Goal: Register for event/course: Register for event/course

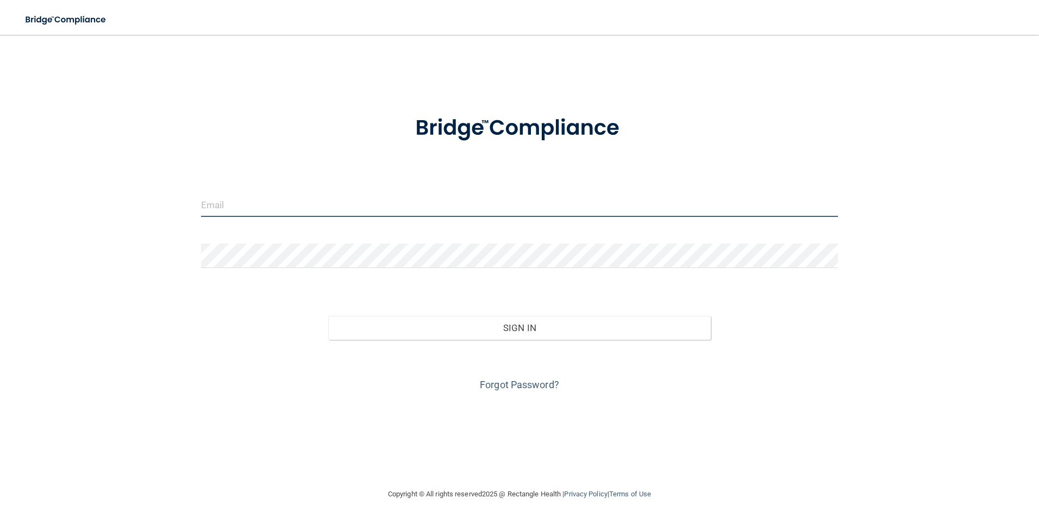
click at [336, 205] on input "email" at bounding box center [519, 204] width 637 height 24
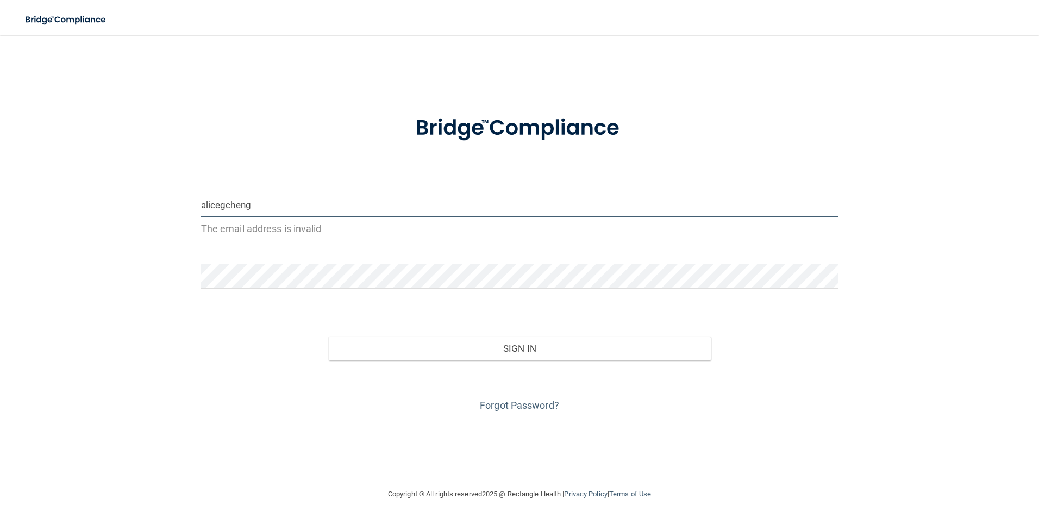
type input "[EMAIL_ADDRESS][DOMAIN_NAME]"
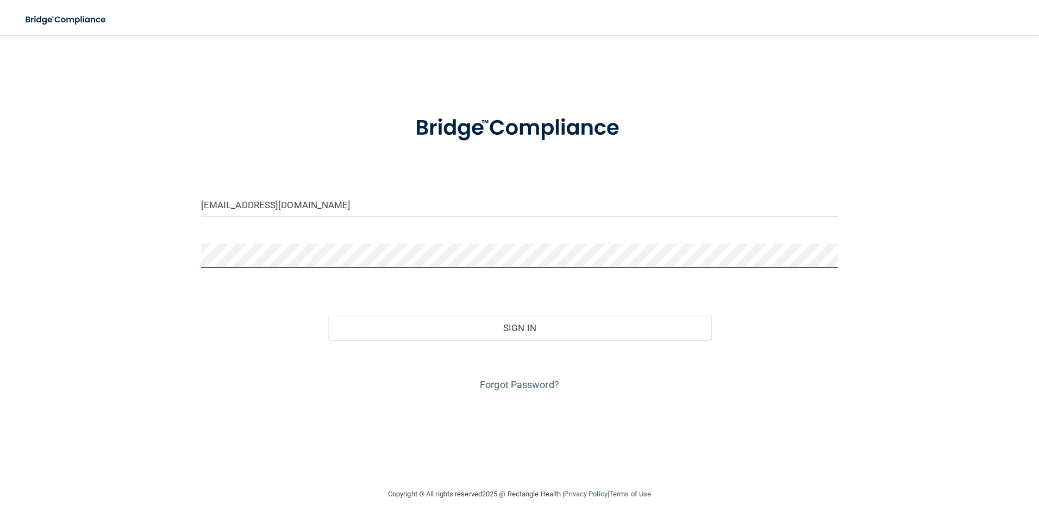
click at [328, 316] on button "Sign In" at bounding box center [519, 328] width 383 height 24
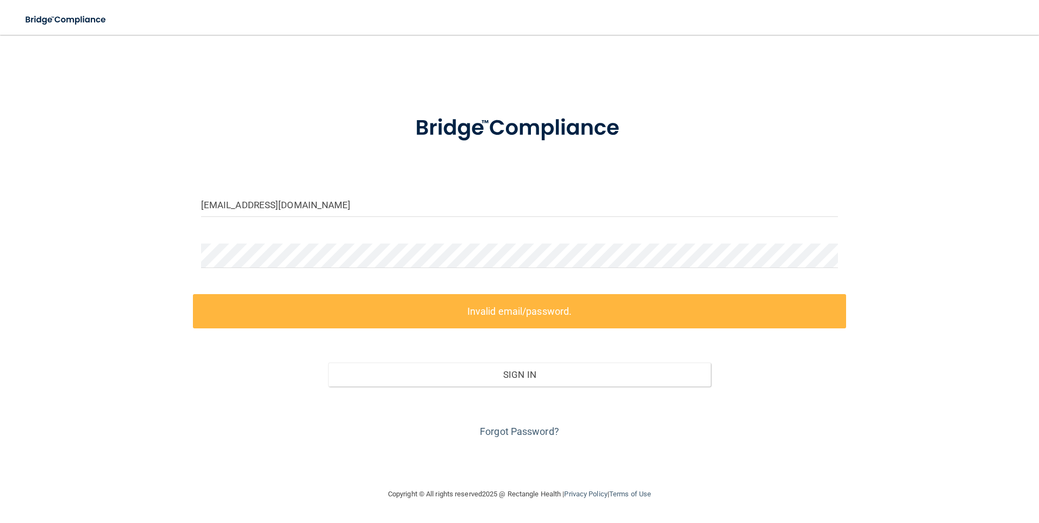
drag, startPoint x: 301, startPoint y: 235, endPoint x: 126, endPoint y: 241, distance: 175.1
click at [126, 241] on div "[EMAIL_ADDRESS][DOMAIN_NAME] Invalid email/password. You don't have permission …" at bounding box center [520, 261] width 996 height 431
click at [108, 233] on div "[EMAIL_ADDRESS][DOMAIN_NAME] Invalid email/password. You don't have permission …" at bounding box center [520, 261] width 996 height 431
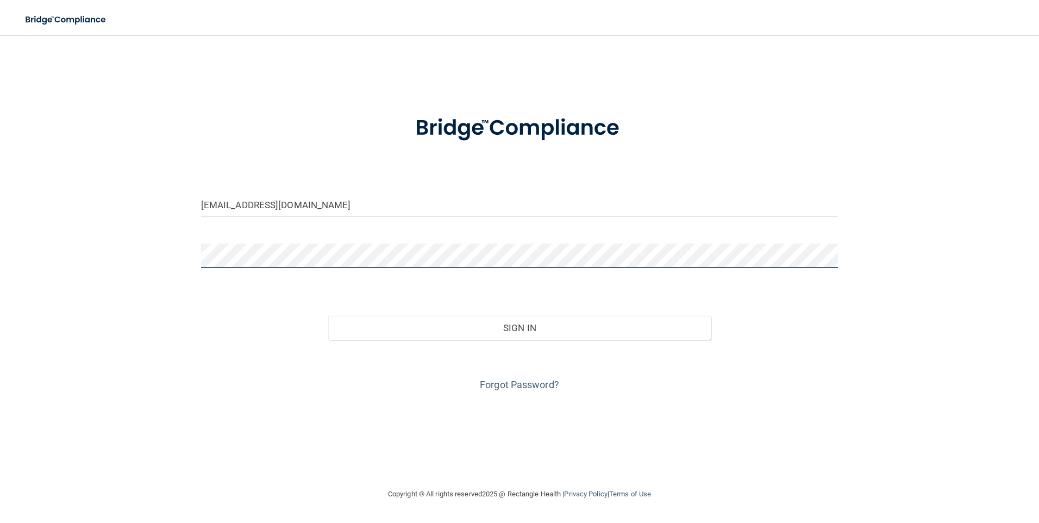
click at [328, 316] on button "Sign In" at bounding box center [519, 328] width 383 height 24
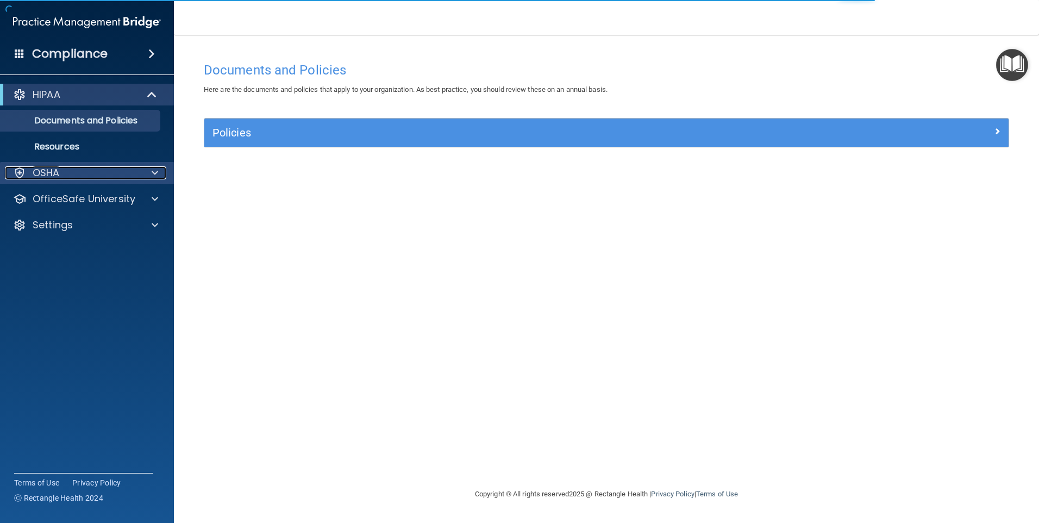
click at [145, 173] on div at bounding box center [153, 172] width 27 height 13
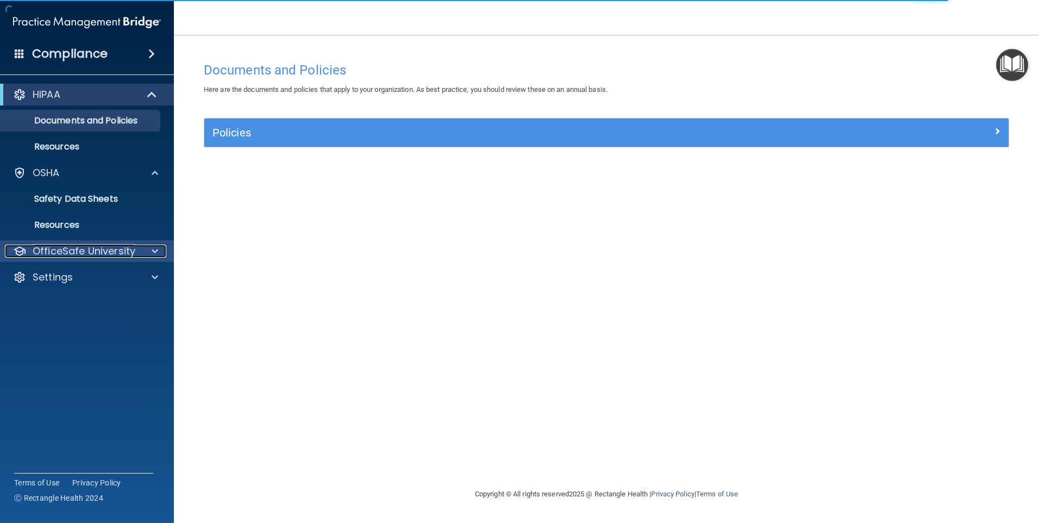
click at [140, 250] on div at bounding box center [153, 251] width 27 height 13
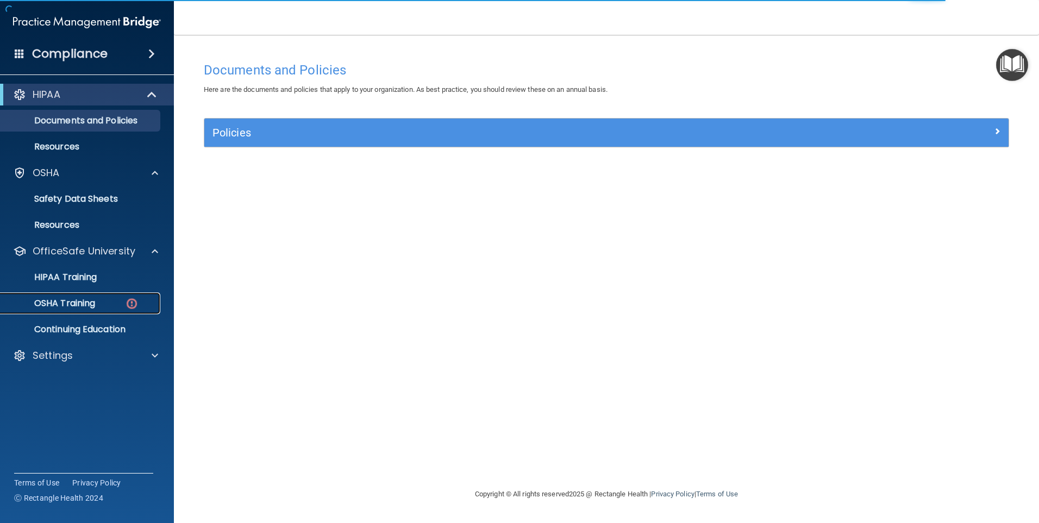
click at [90, 304] on p "OSHA Training" at bounding box center [51, 303] width 88 height 11
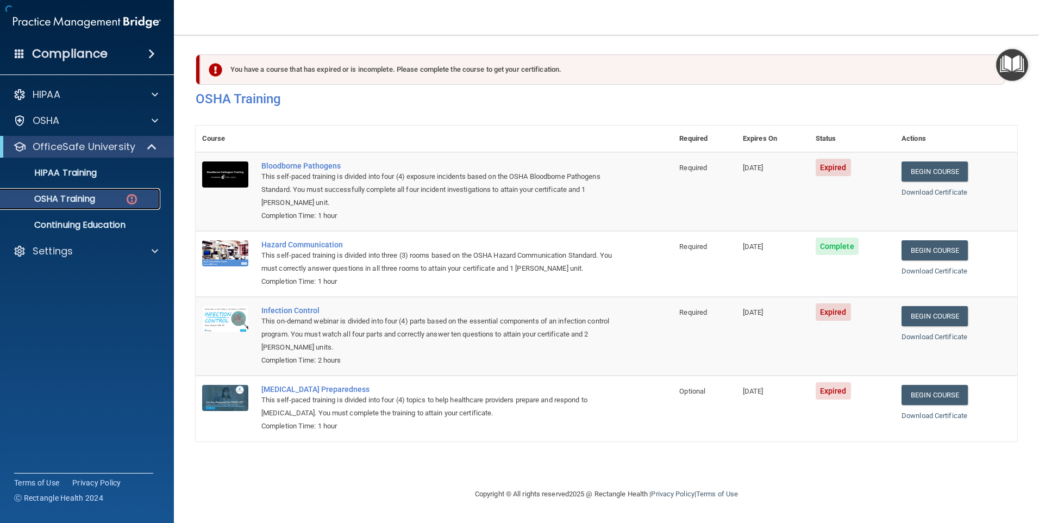
click at [139, 201] on div "OSHA Training" at bounding box center [81, 198] width 148 height 11
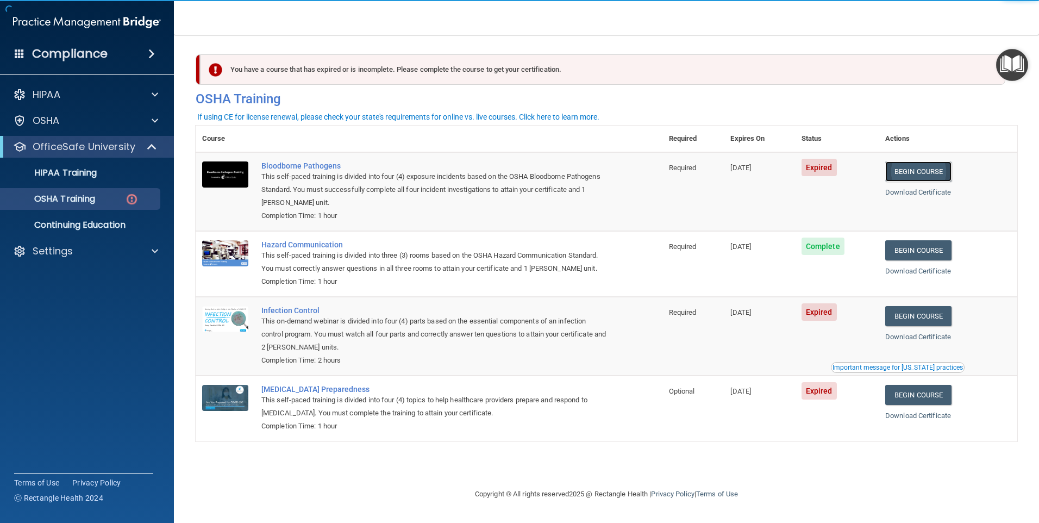
click at [922, 176] on link "Begin Course" at bounding box center [918, 171] width 66 height 20
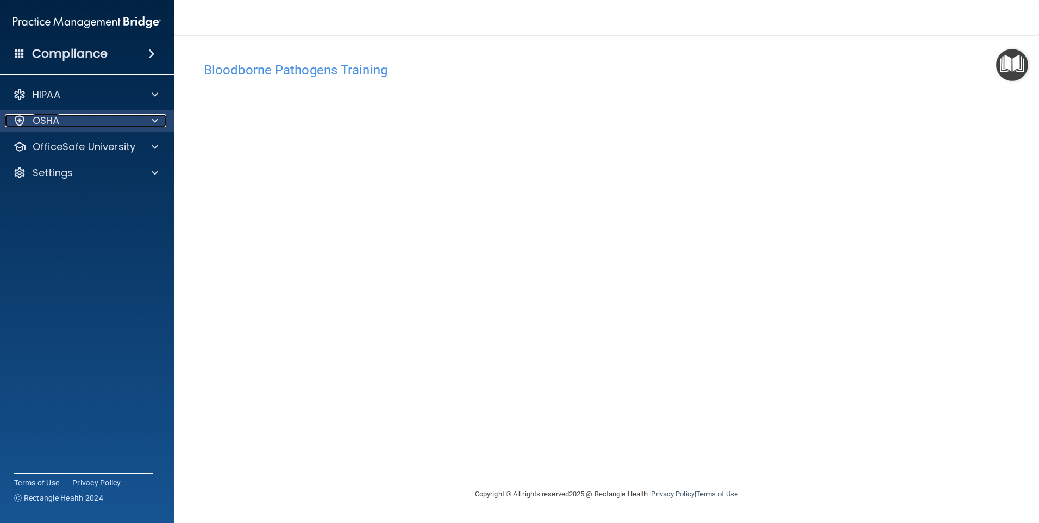
click at [146, 122] on div at bounding box center [153, 120] width 27 height 13
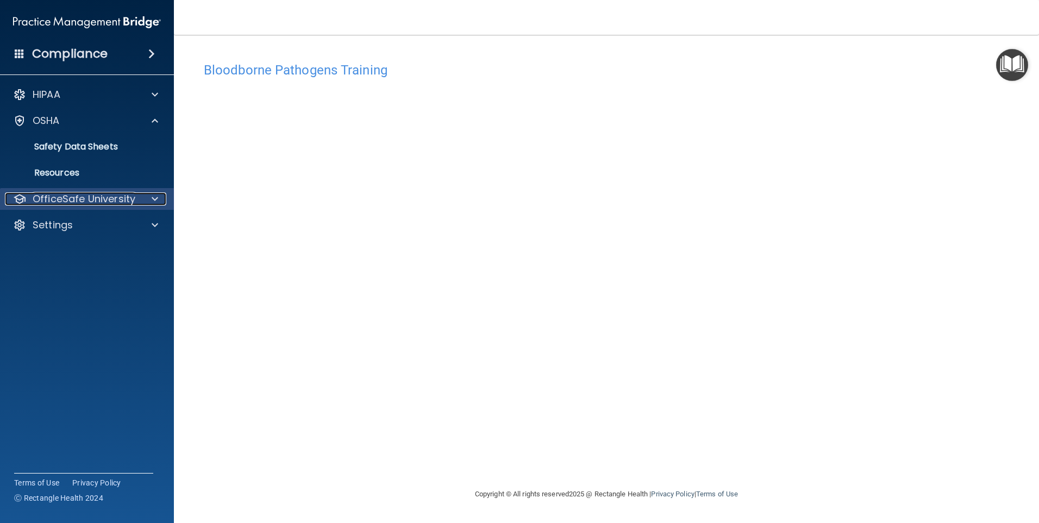
click at [126, 192] on p "OfficeSafe University" at bounding box center [84, 198] width 103 height 13
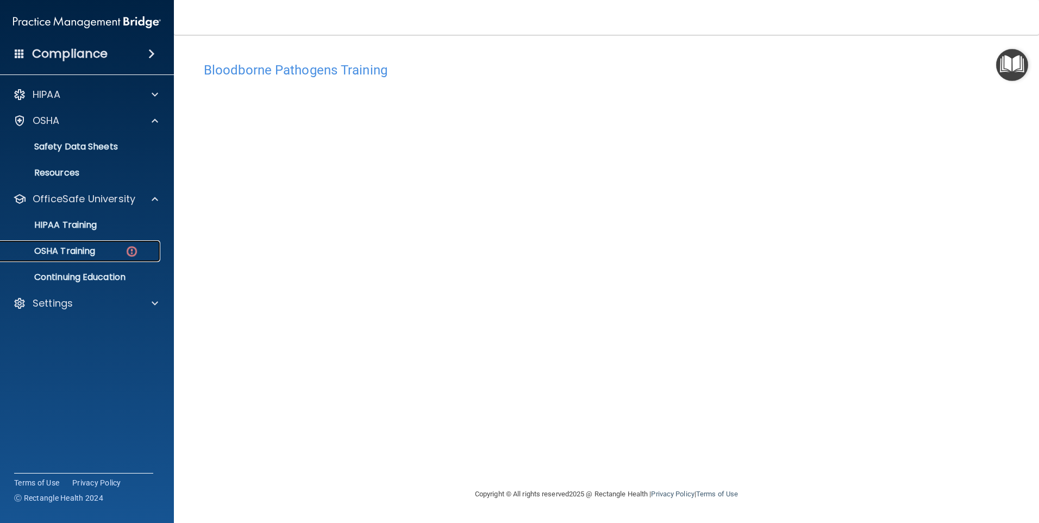
click at [72, 246] on p "OSHA Training" at bounding box center [51, 251] width 88 height 11
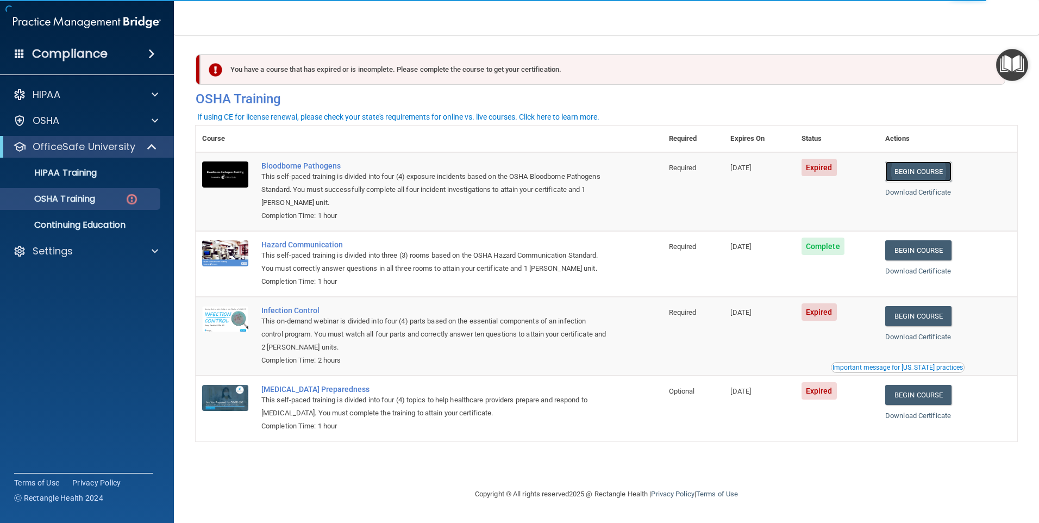
click at [921, 168] on link "Begin Course" at bounding box center [918, 171] width 66 height 20
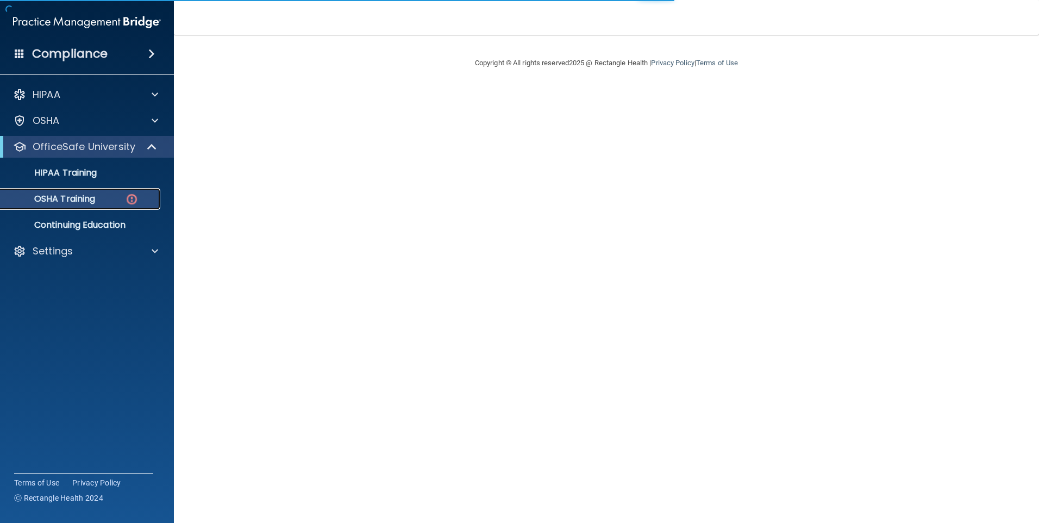
click at [87, 196] on p "OSHA Training" at bounding box center [51, 198] width 88 height 11
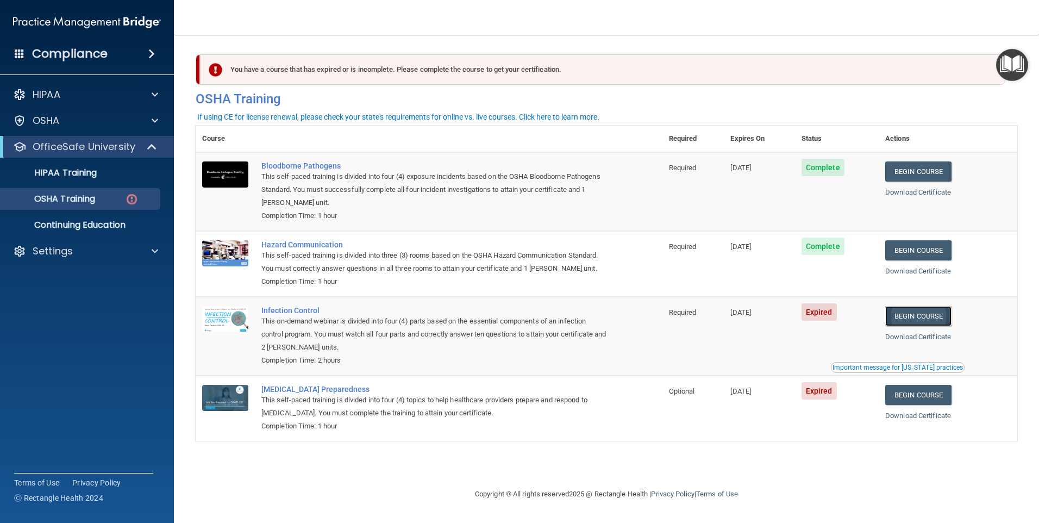
click at [927, 318] on link "Begin Course" at bounding box center [918, 316] width 66 height 20
